Goal: Information Seeking & Learning: Learn about a topic

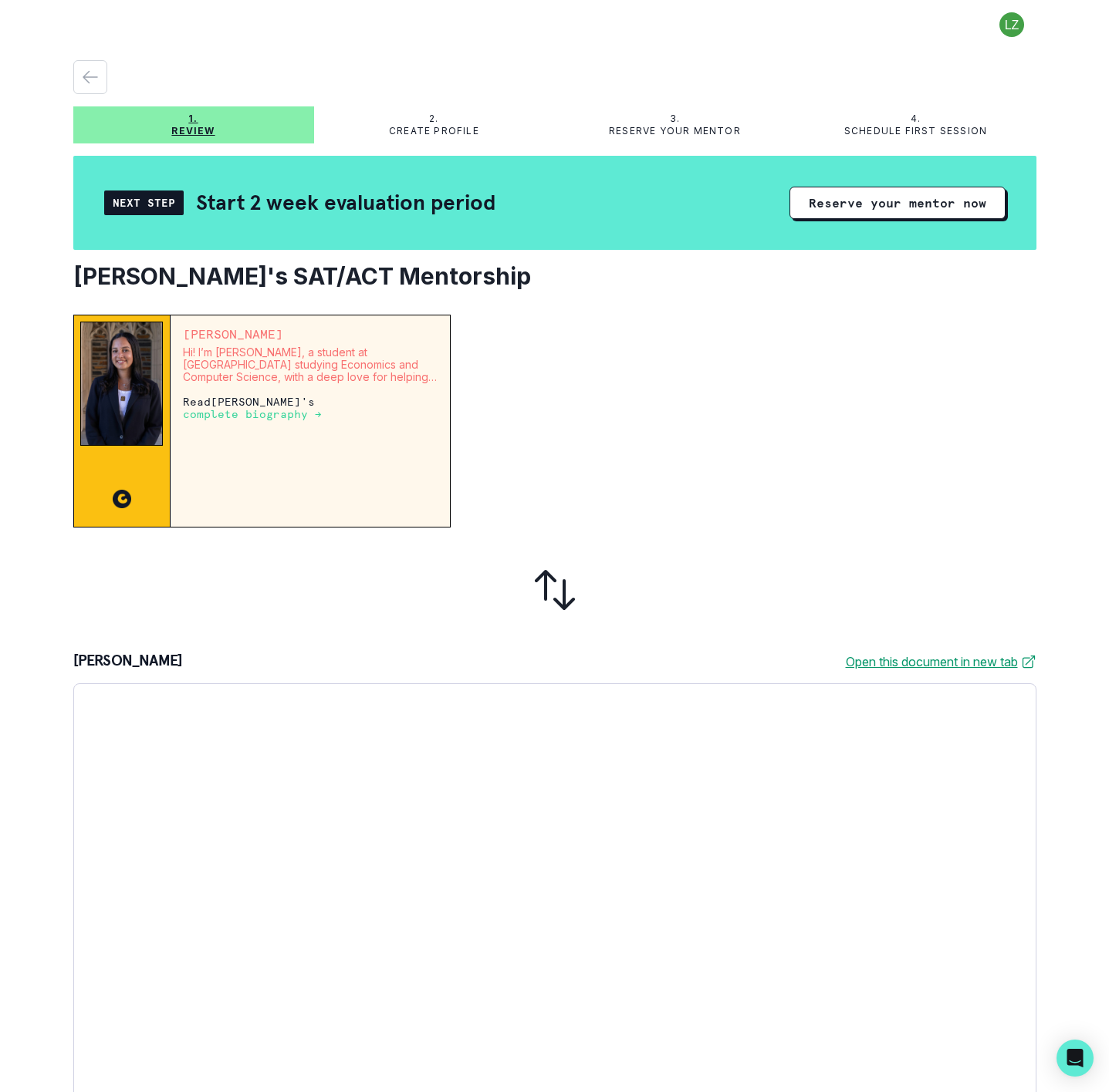
drag, startPoint x: 803, startPoint y: 471, endPoint x: 813, endPoint y: 467, distance: 10.8
click at [803, 471] on div at bounding box center [749, 421] width 572 height 213
